Goal: Find specific page/section: Find specific page/section

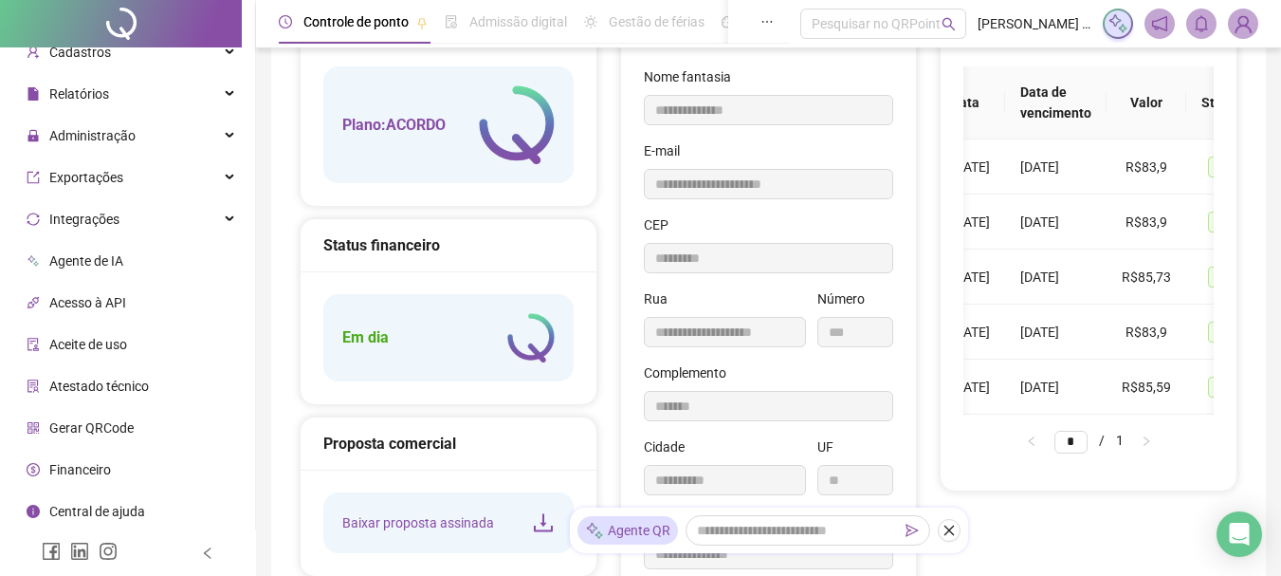
scroll to position [0, 2]
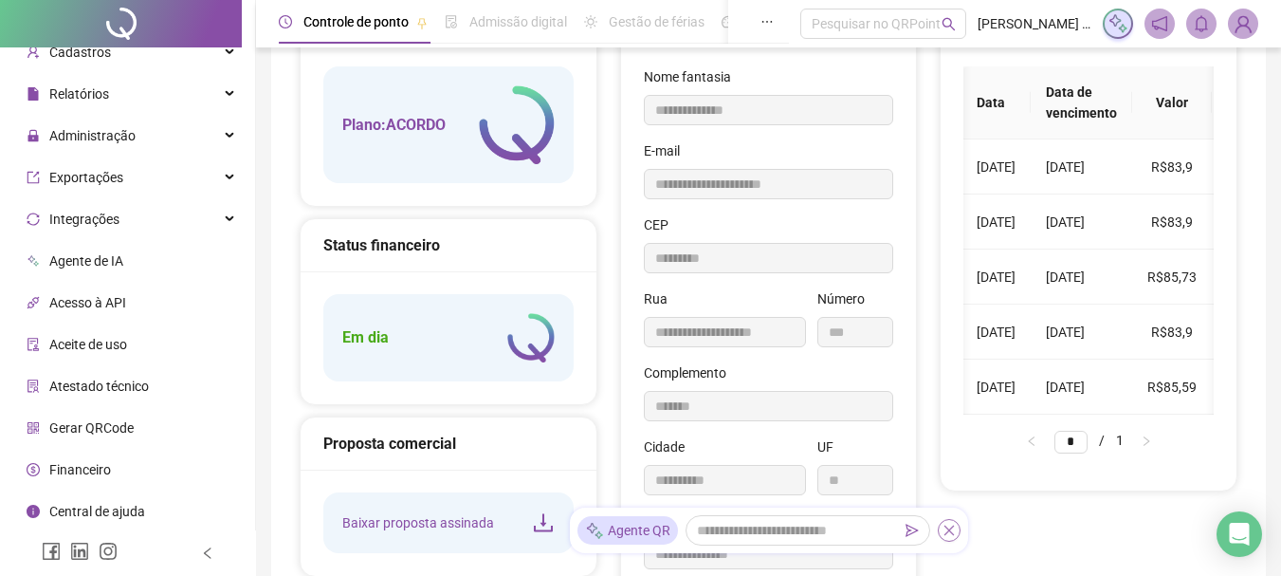
click at [952, 533] on icon "close" at bounding box center [949, 530] width 10 height 10
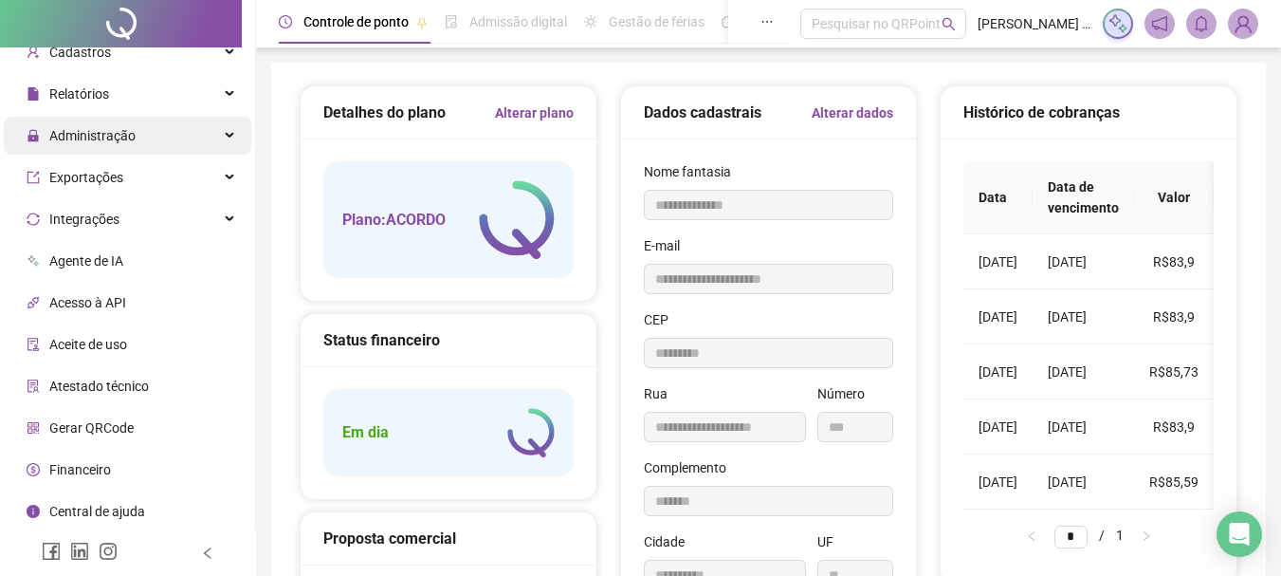
scroll to position [0, 0]
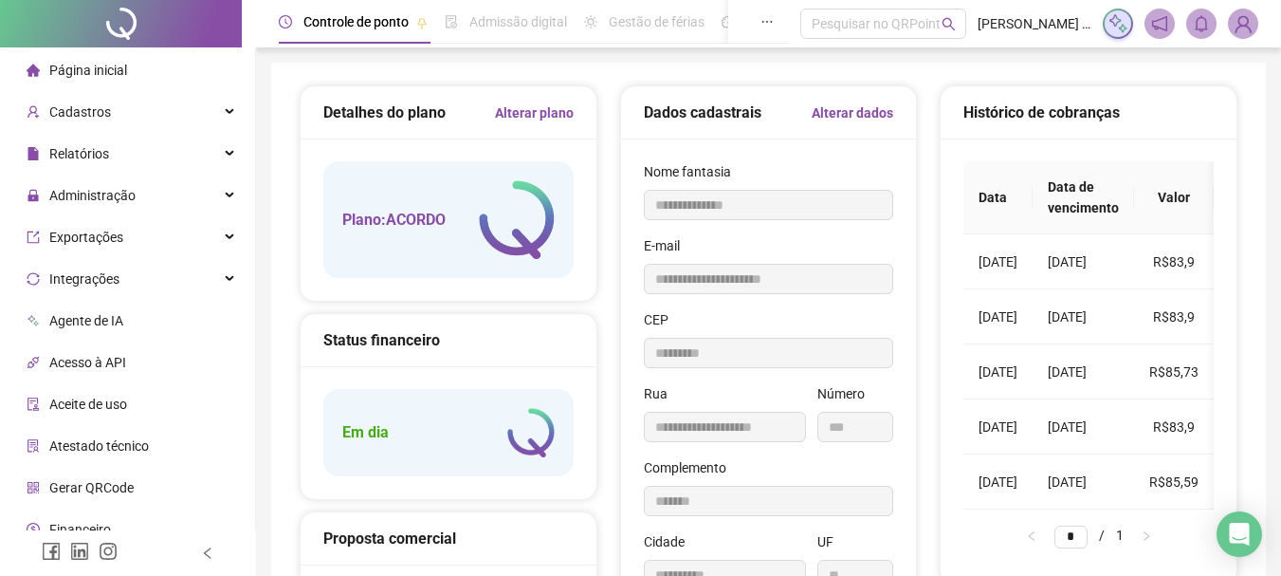
click at [107, 68] on span "Página inicial" at bounding box center [88, 70] width 78 height 15
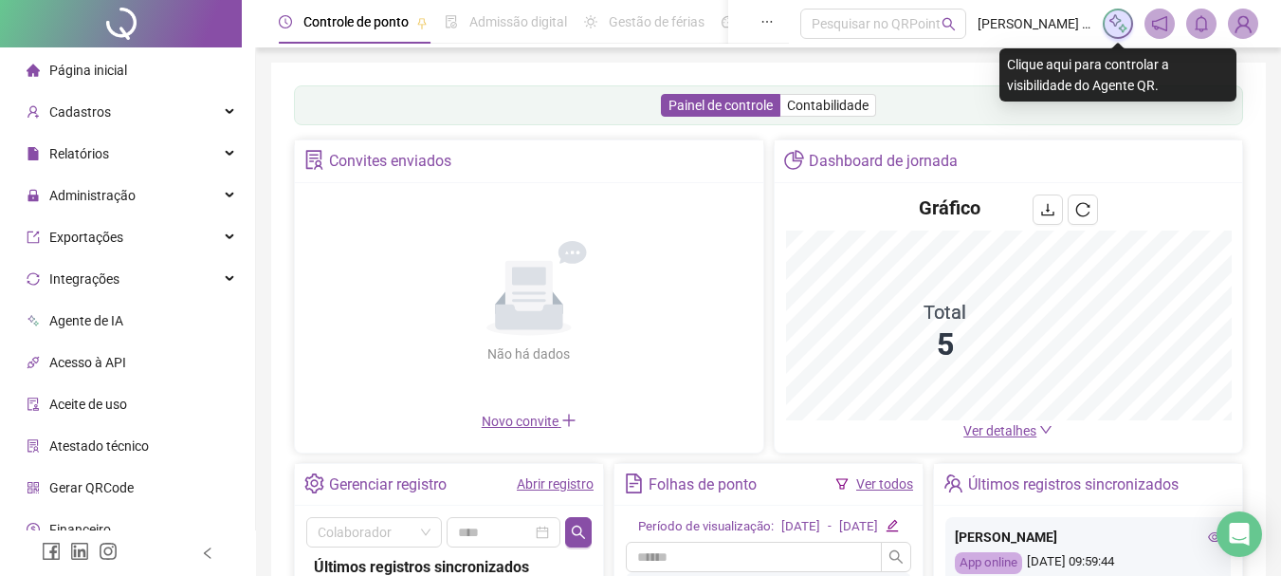
click at [1118, 24] on img at bounding box center [1118, 23] width 21 height 21
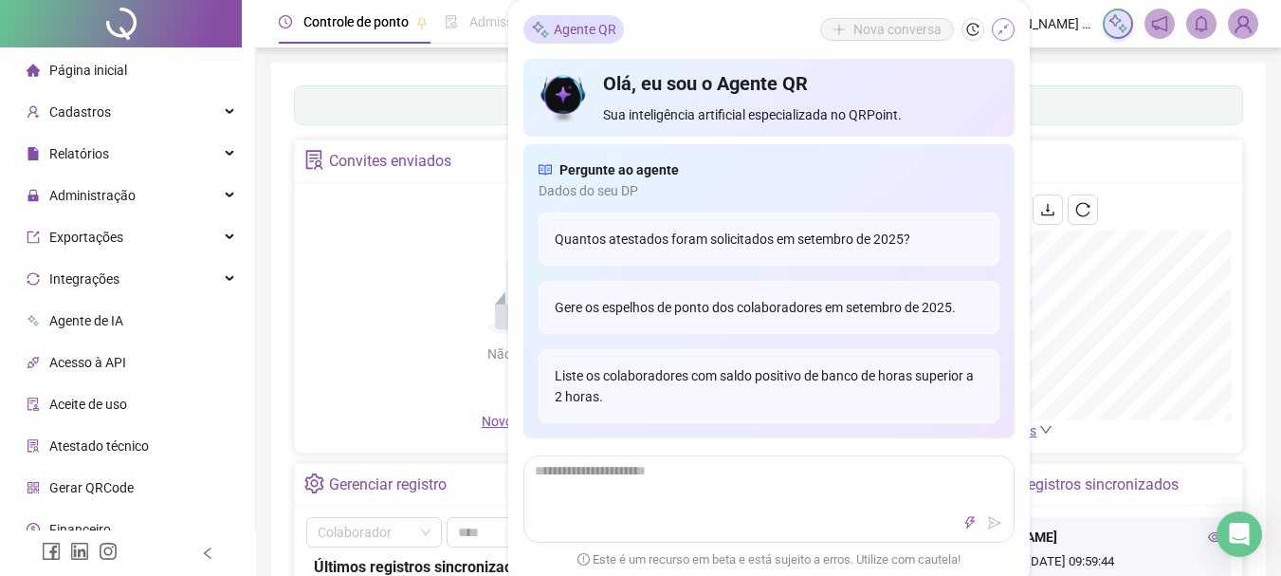
click at [1001, 29] on icon "shrink" at bounding box center [1003, 29] width 13 height 13
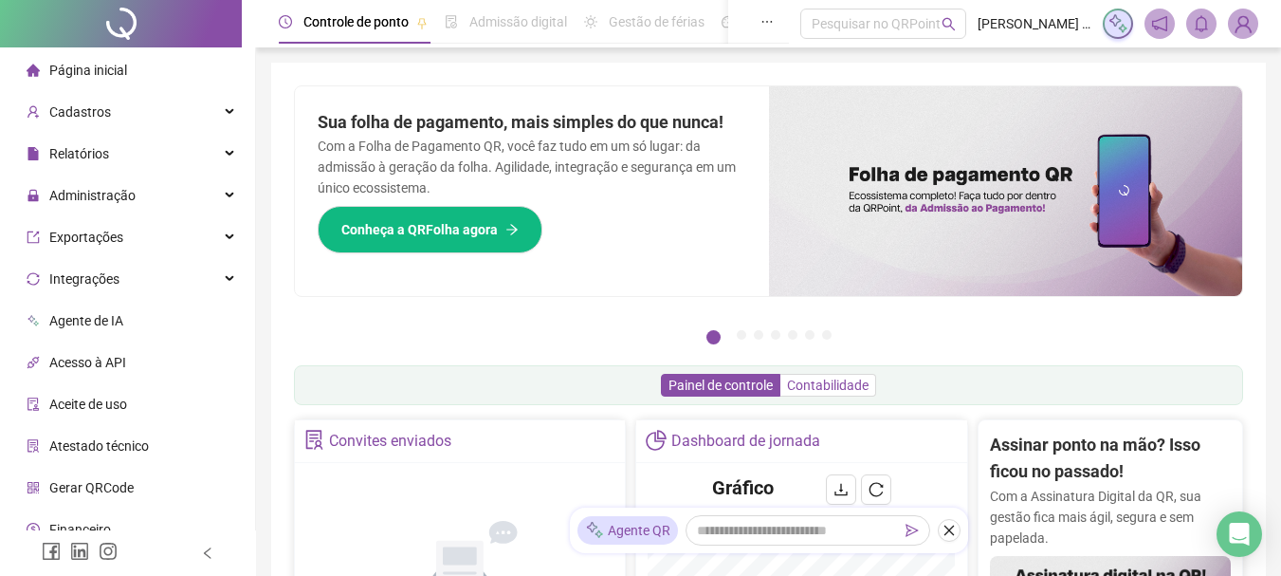
click at [839, 388] on span "Contabilidade" at bounding box center [828, 384] width 82 height 15
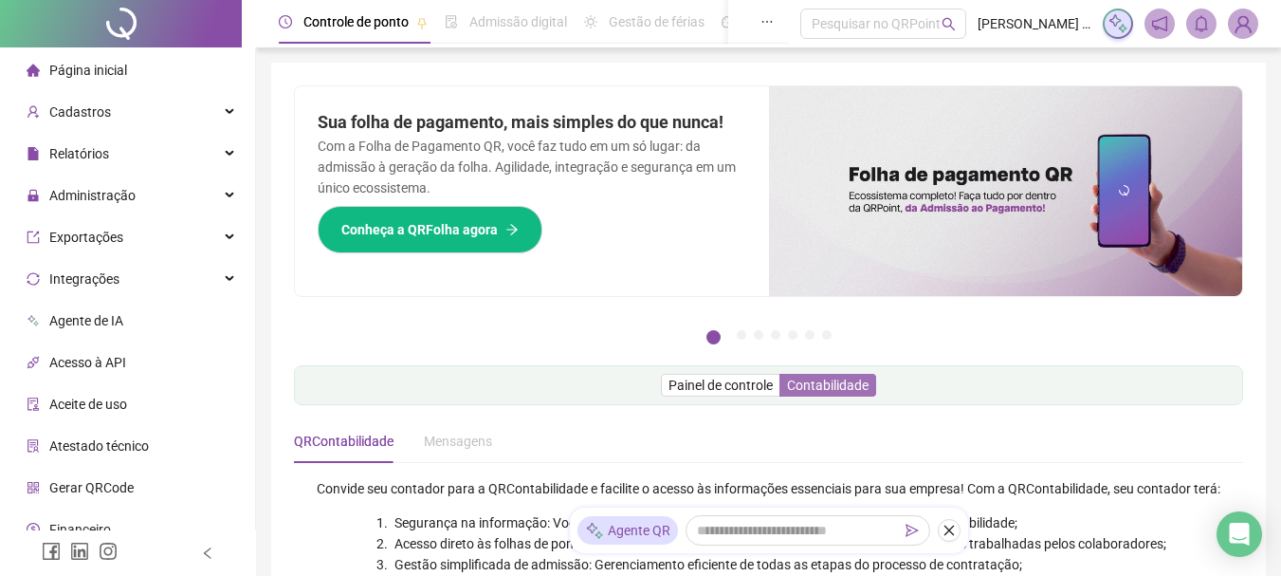
scroll to position [190, 0]
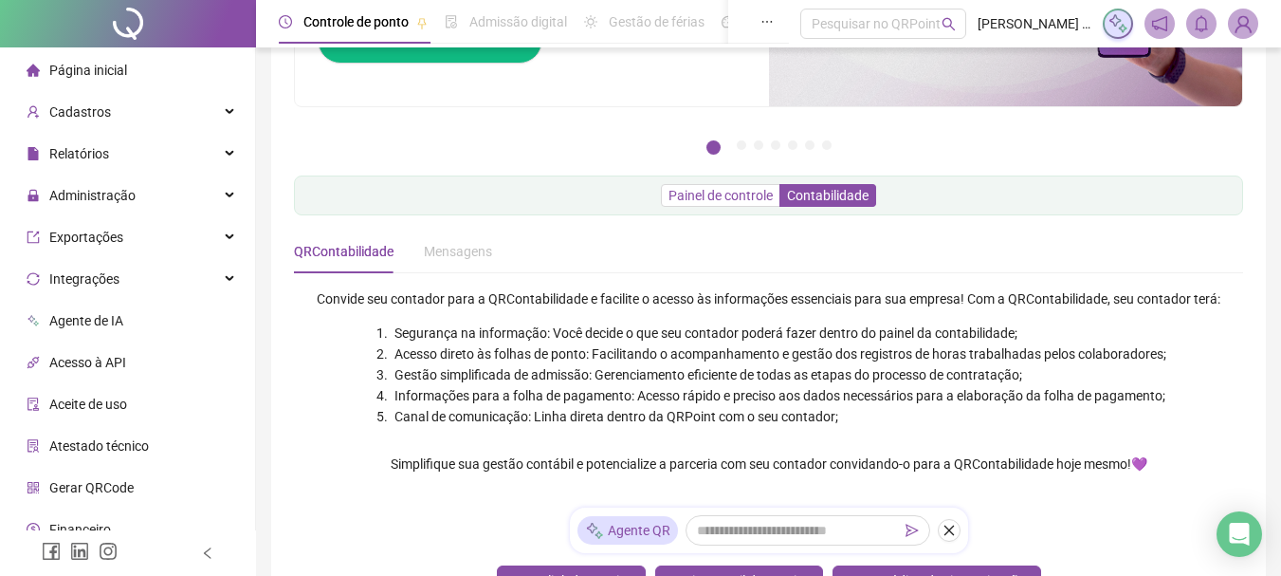
click at [749, 193] on span "Painel de controle" at bounding box center [721, 195] width 104 height 15
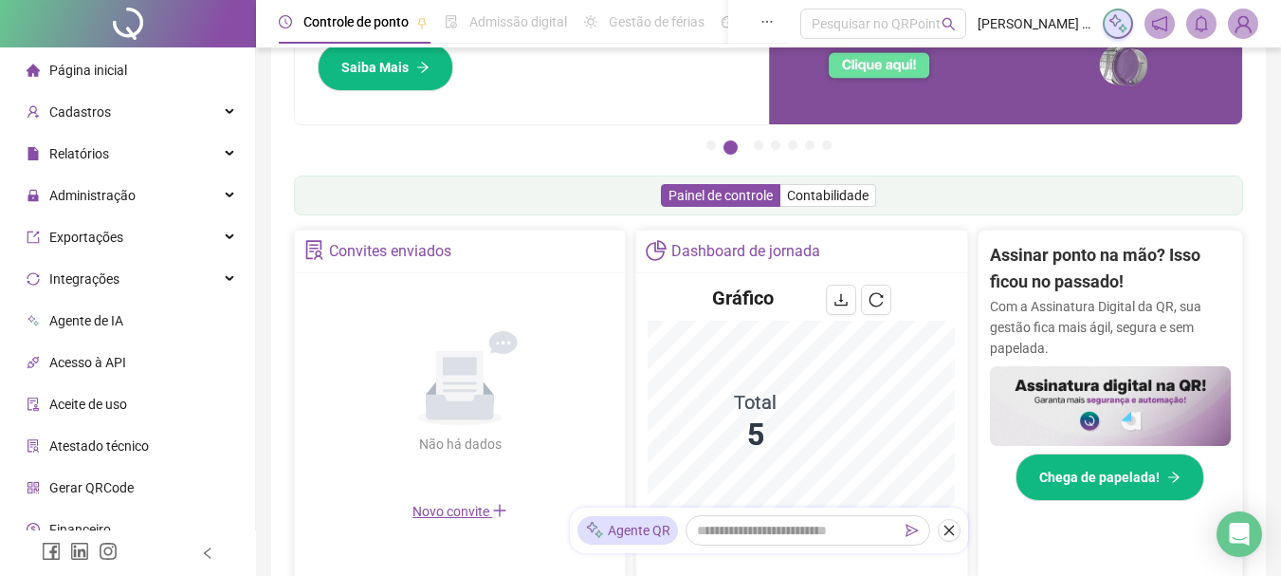
click at [96, 26] on div at bounding box center [128, 23] width 256 height 47
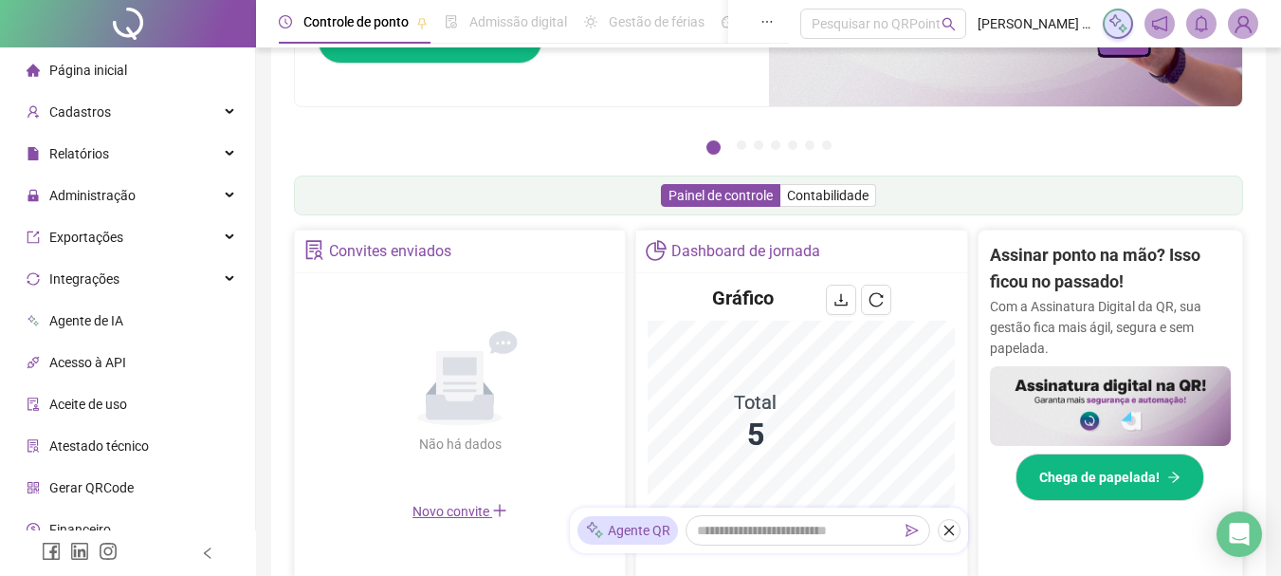
click at [102, 25] on div at bounding box center [128, 23] width 256 height 47
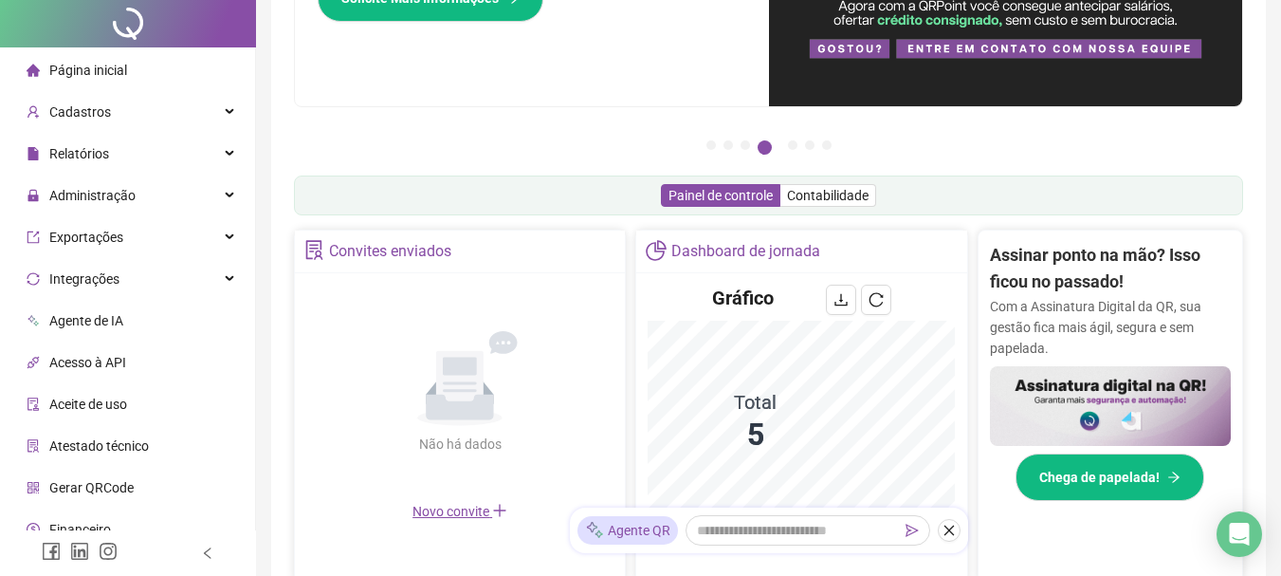
scroll to position [0, 0]
